Goal: Navigation & Orientation: Find specific page/section

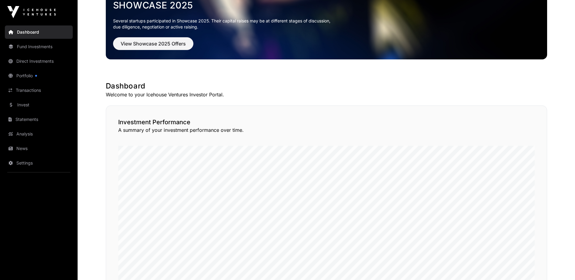
scroll to position [41, 0]
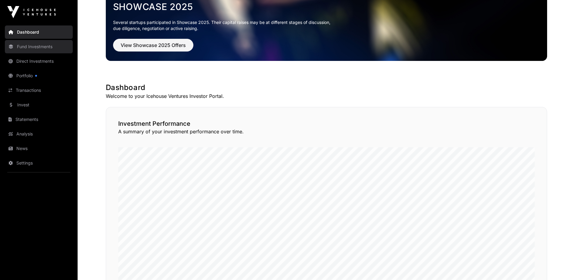
click at [23, 47] on link "Fund Investments" at bounding box center [39, 46] width 68 height 13
click at [22, 46] on link "Fund Investments" at bounding box center [39, 46] width 68 height 13
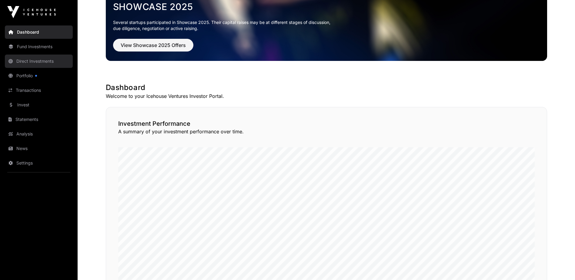
click at [24, 59] on link "Direct Investments" at bounding box center [39, 61] width 68 height 13
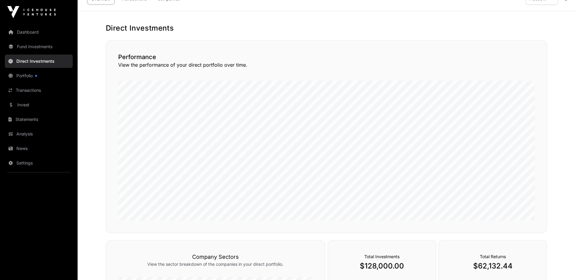
scroll to position [12, 0]
click at [22, 75] on link "Portfolio" at bounding box center [39, 75] width 68 height 13
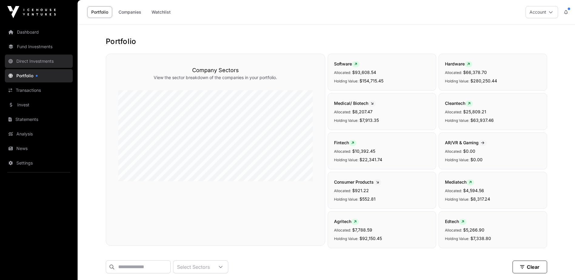
click at [25, 62] on link "Direct Investments" at bounding box center [39, 61] width 68 height 13
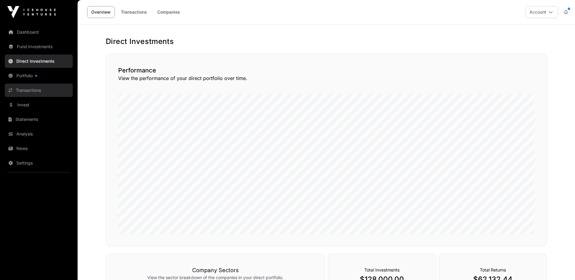
click at [18, 91] on link "Transactions" at bounding box center [39, 90] width 68 height 13
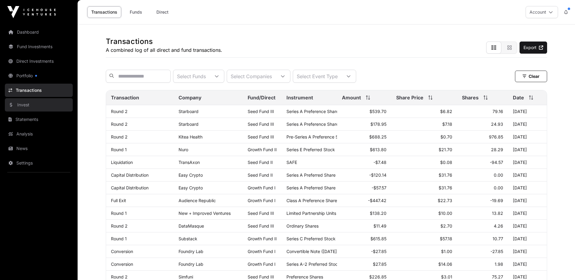
click at [22, 103] on link "Invest" at bounding box center [39, 104] width 68 height 13
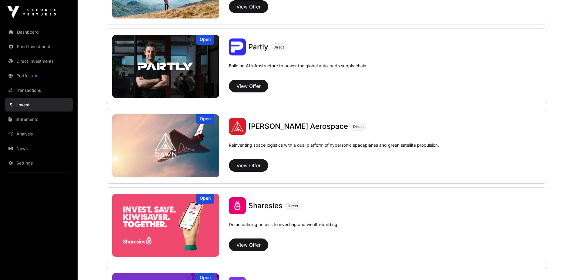
scroll to position [598, 0]
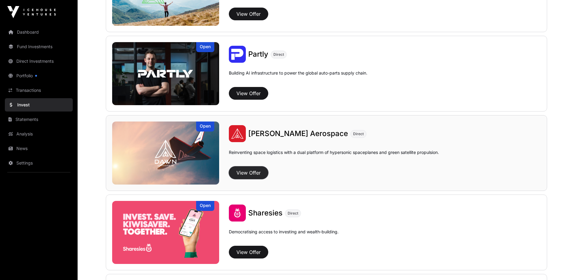
click at [249, 174] on button "View Offer" at bounding box center [248, 172] width 39 height 13
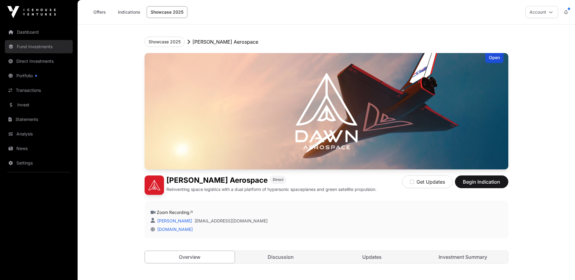
click at [22, 51] on link "Fund Investments" at bounding box center [39, 46] width 68 height 13
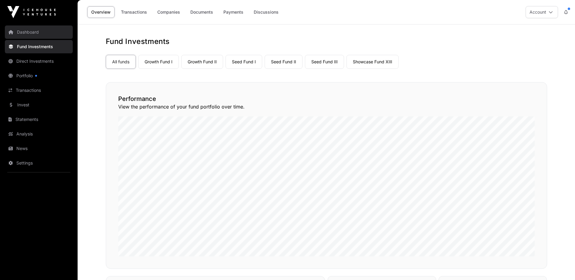
click at [20, 33] on link "Dashboard" at bounding box center [39, 31] width 68 height 13
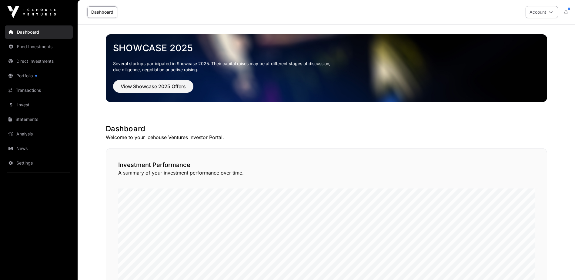
click at [548, 11] on button "Account" at bounding box center [541, 12] width 32 height 12
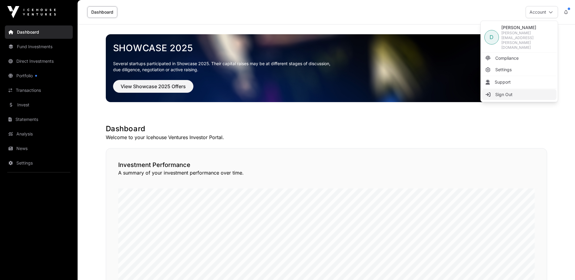
click at [503, 92] on span "Sign Out" at bounding box center [503, 95] width 17 height 6
